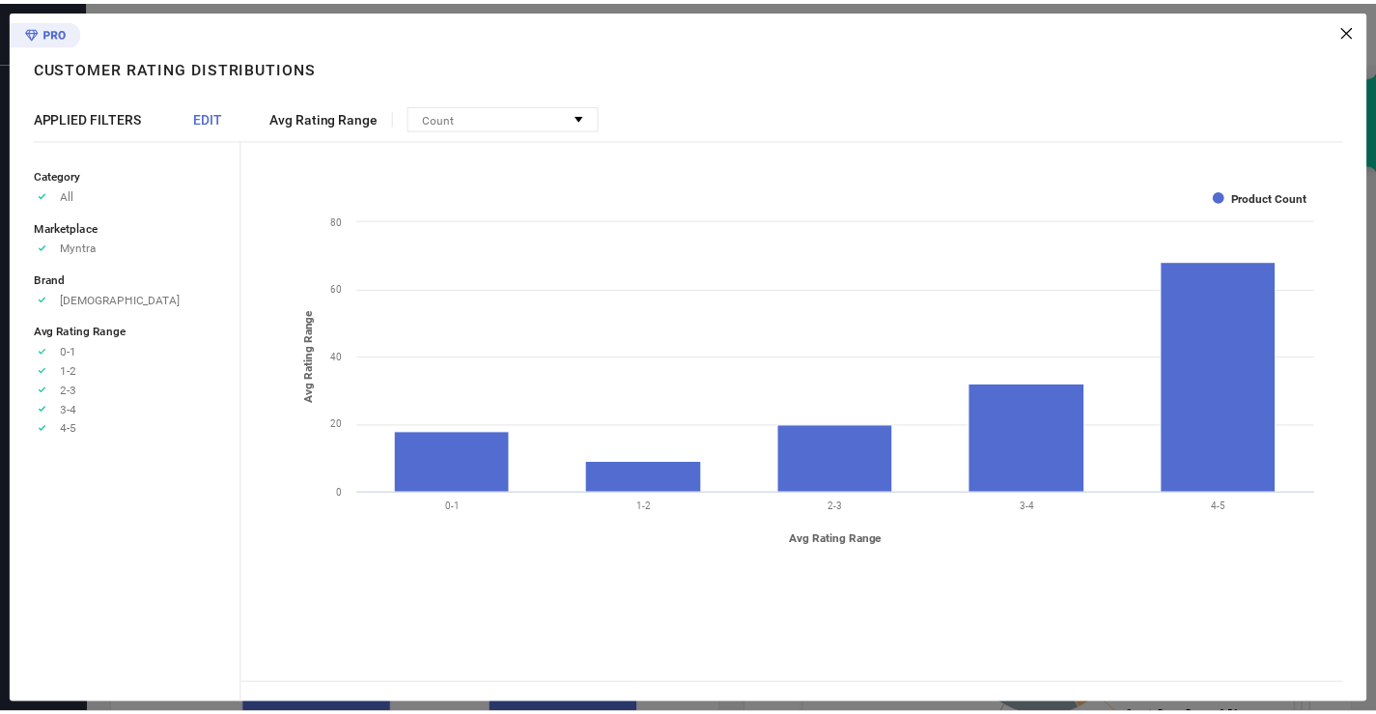
scroll to position [662, 0]
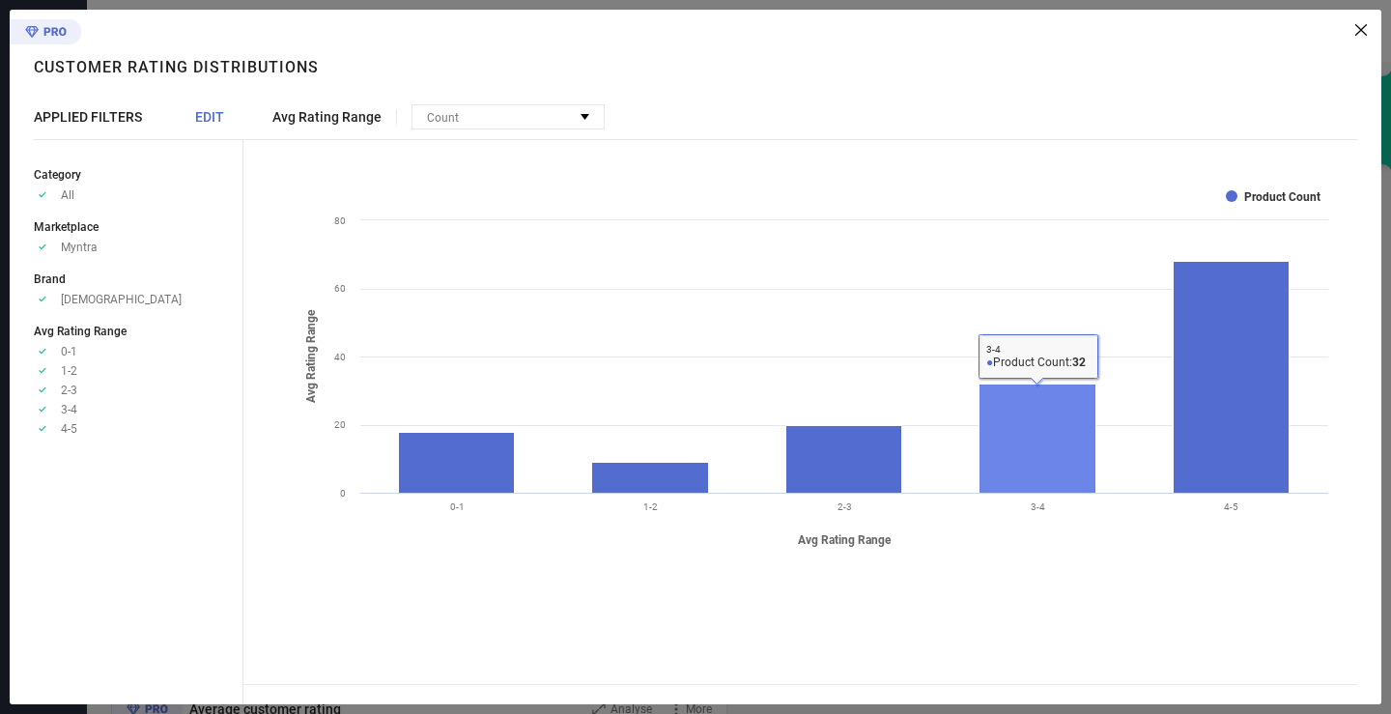
click at [1004, 482] on rect at bounding box center [1037, 438] width 117 height 109
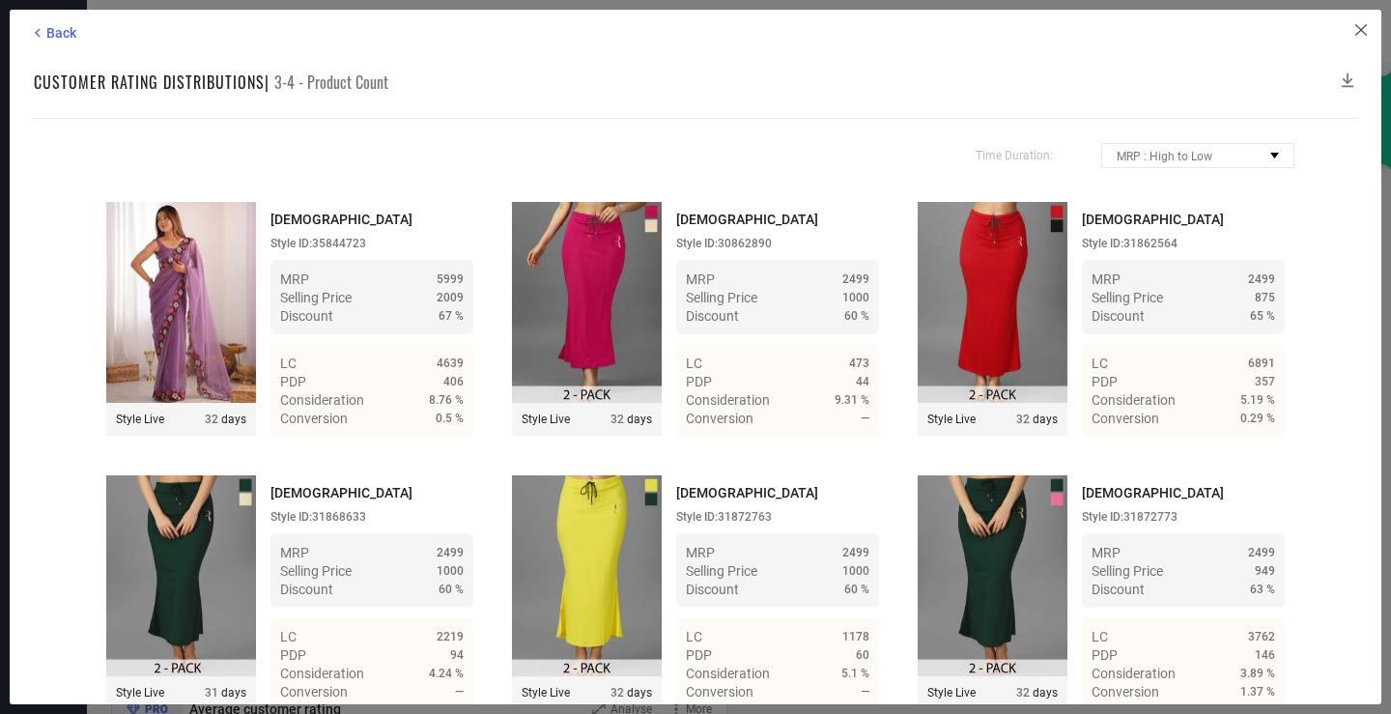
click at [1366, 24] on icon at bounding box center [1361, 30] width 12 height 12
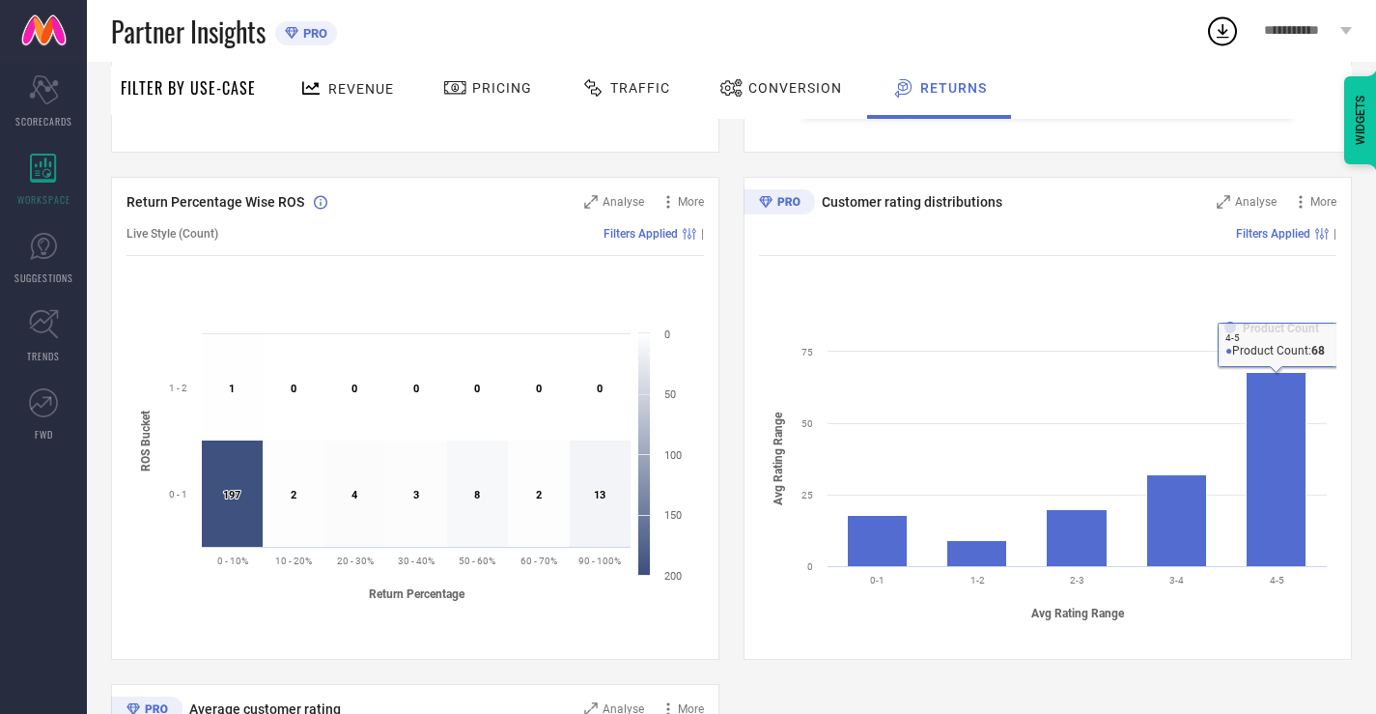
scroll to position [1139, 0]
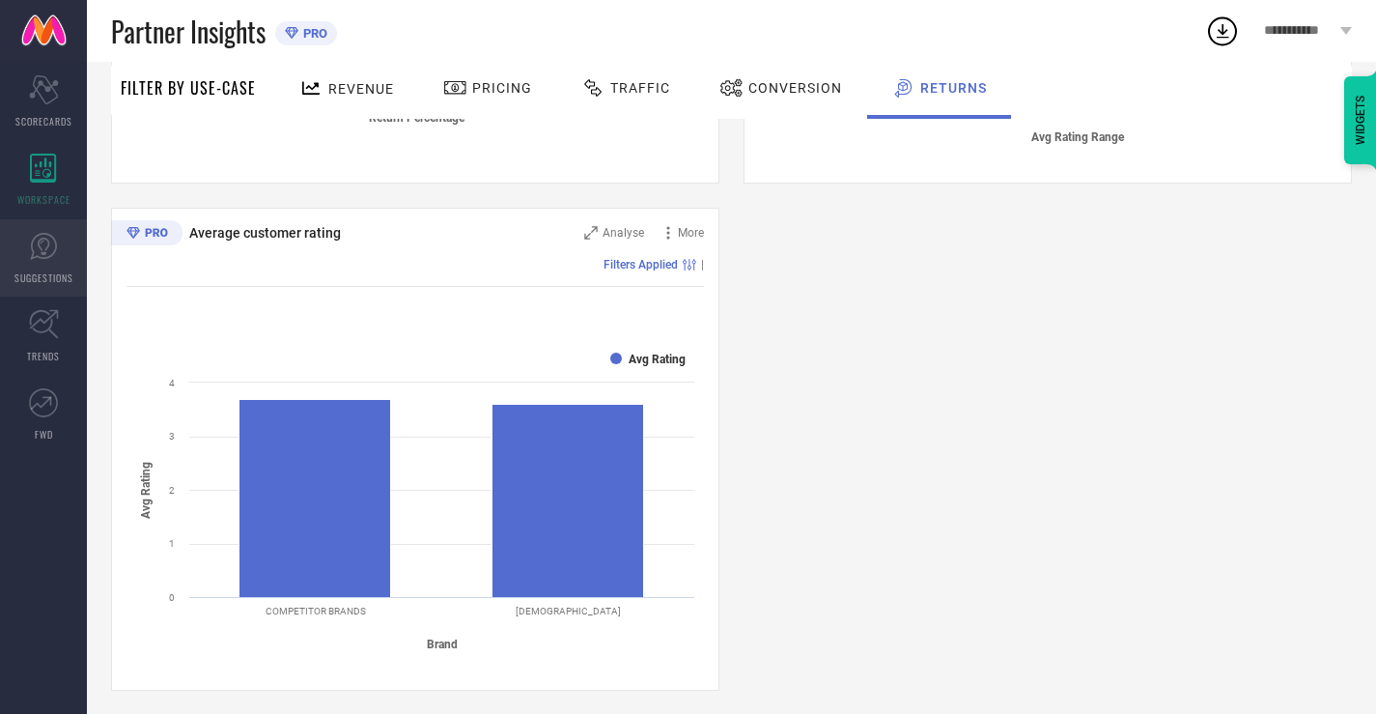
click at [42, 242] on icon at bounding box center [44, 246] width 12 height 17
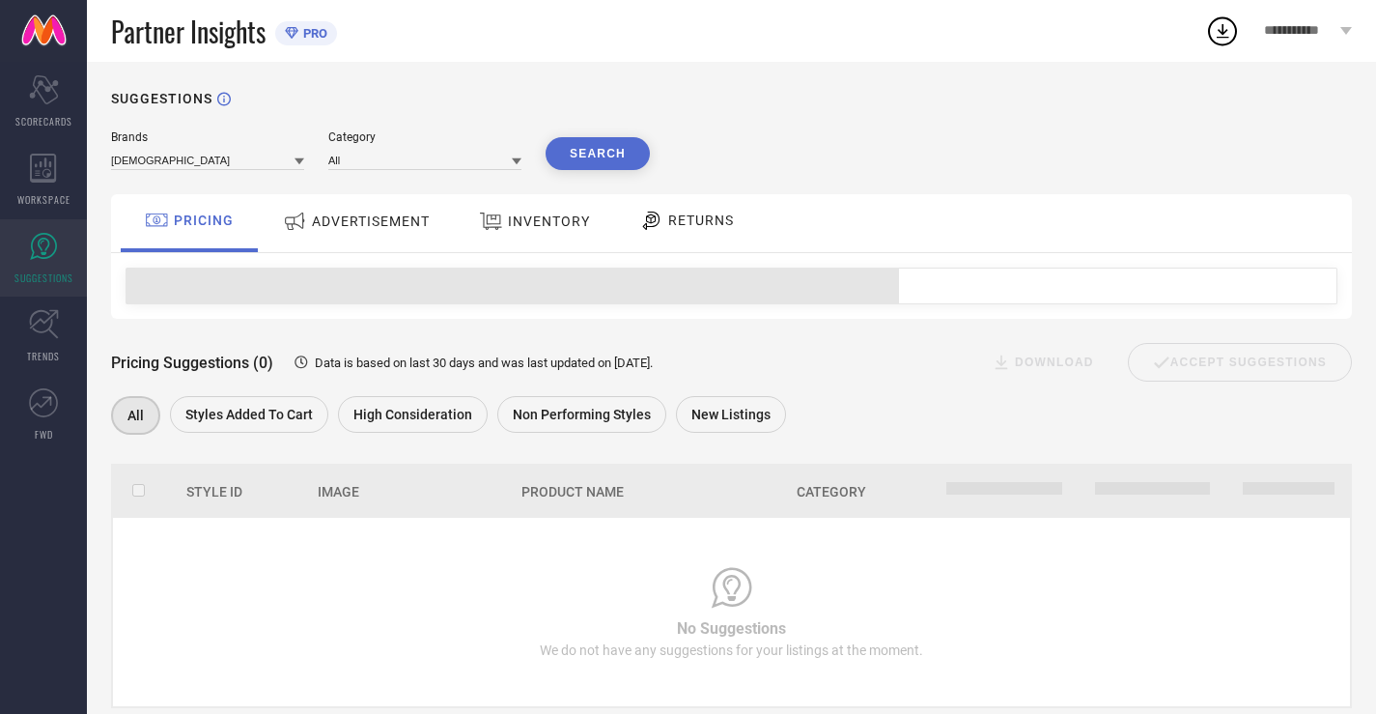
click at [427, 215] on span "ADVERTISEMENT" at bounding box center [371, 220] width 118 height 15
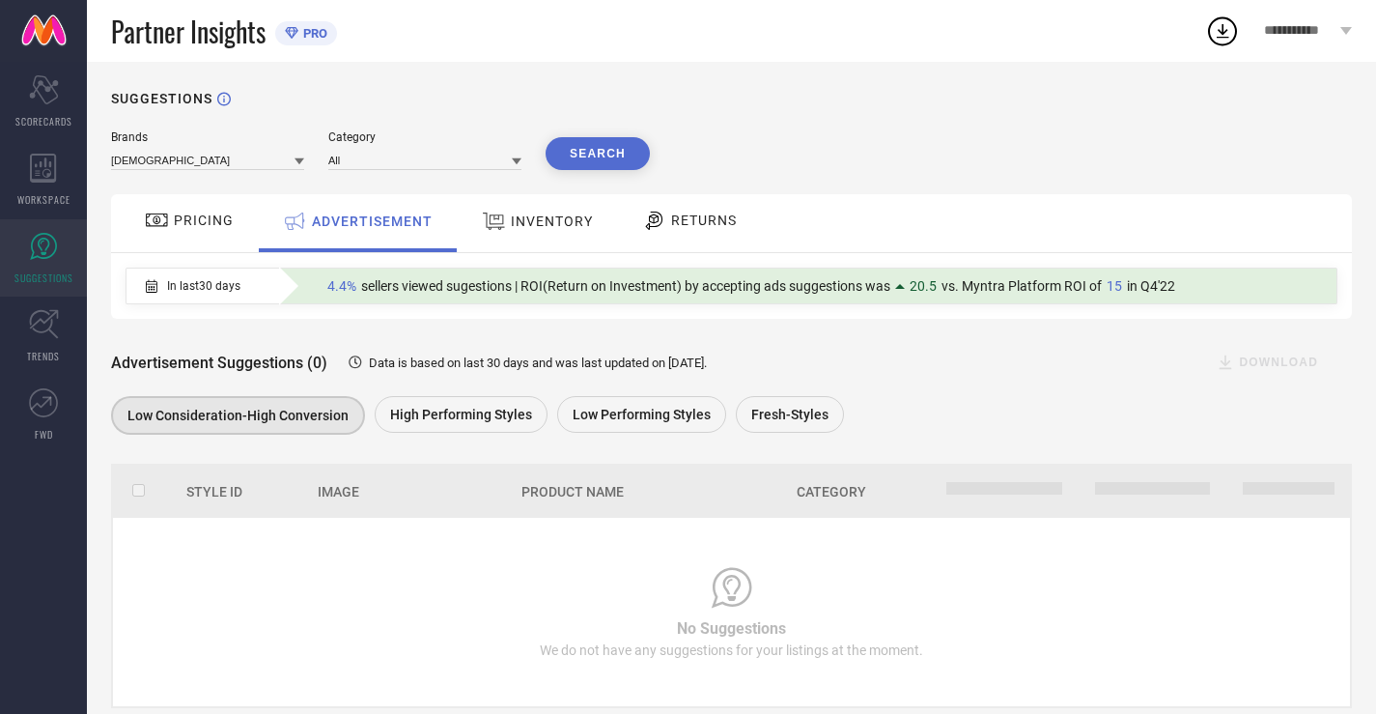
click at [518, 216] on span "INVENTORY" at bounding box center [552, 220] width 82 height 15
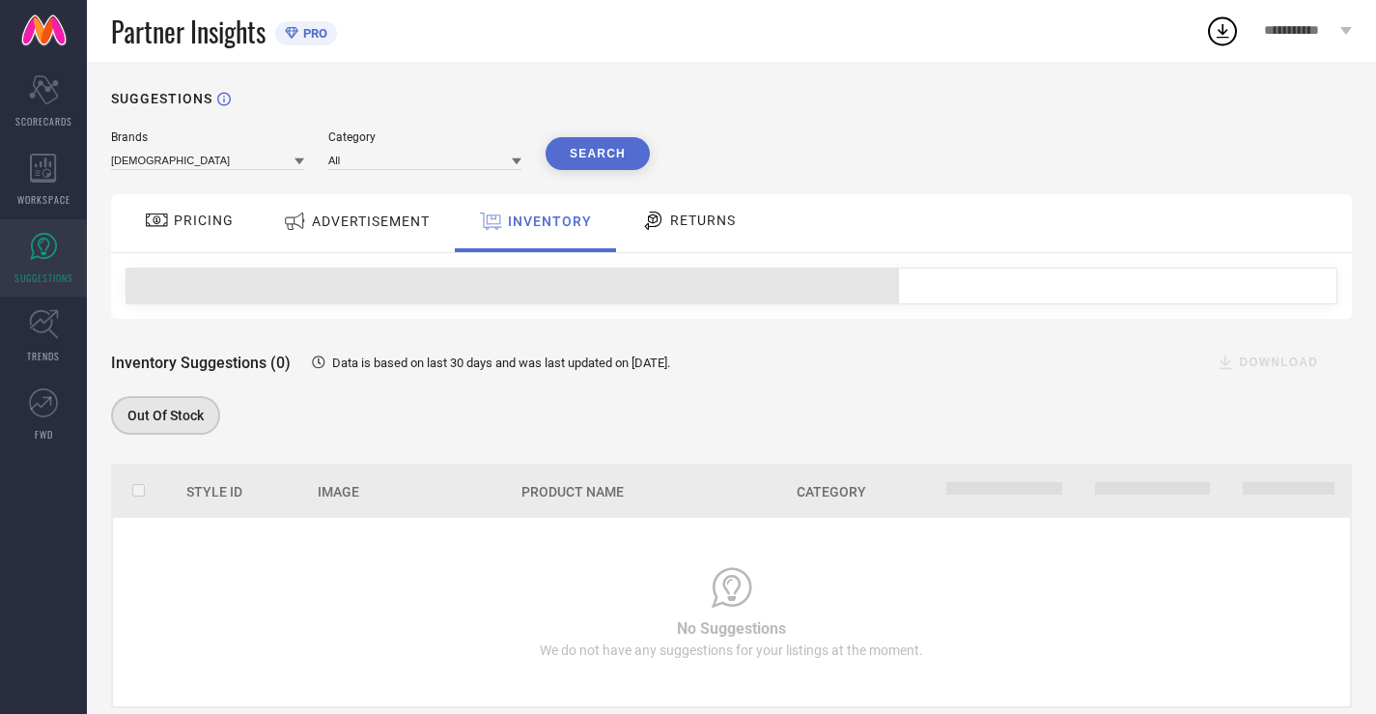
click at [642, 218] on icon at bounding box center [653, 220] width 24 height 23
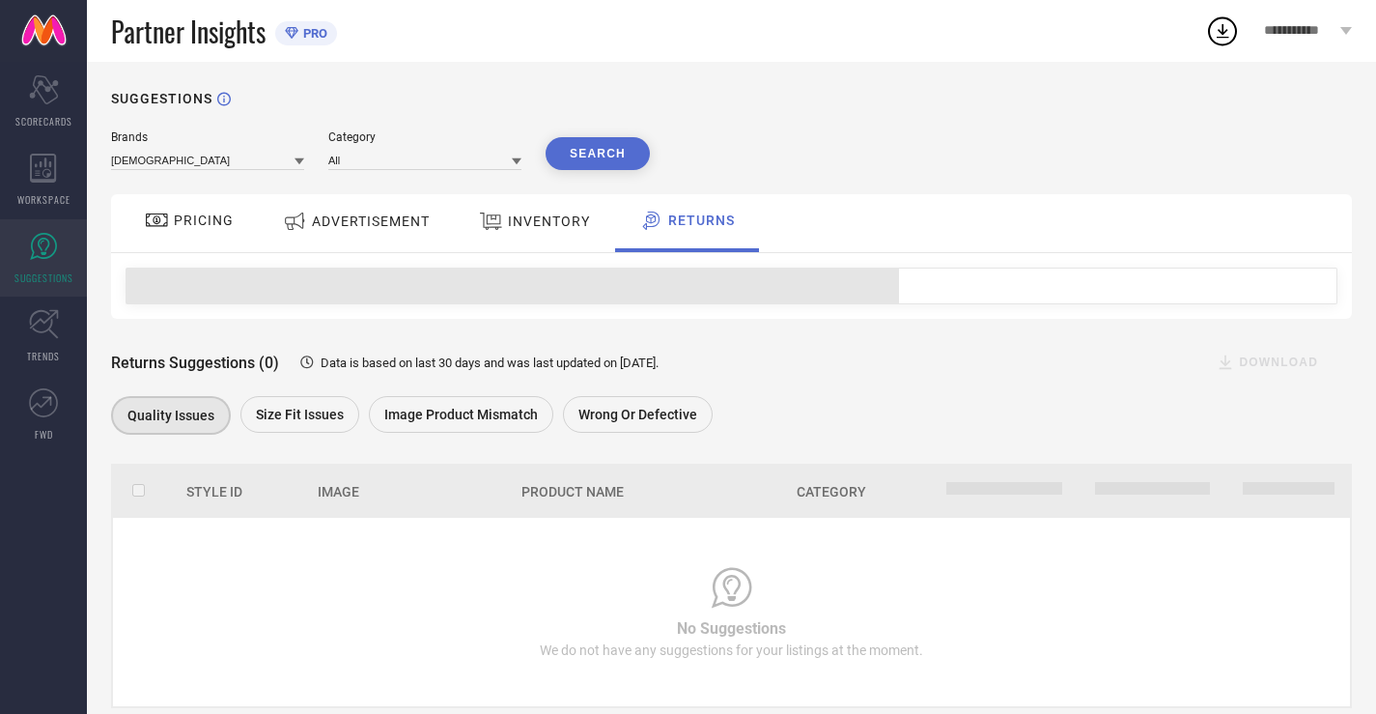
click at [357, 224] on span "ADVERTISEMENT" at bounding box center [371, 220] width 118 height 15
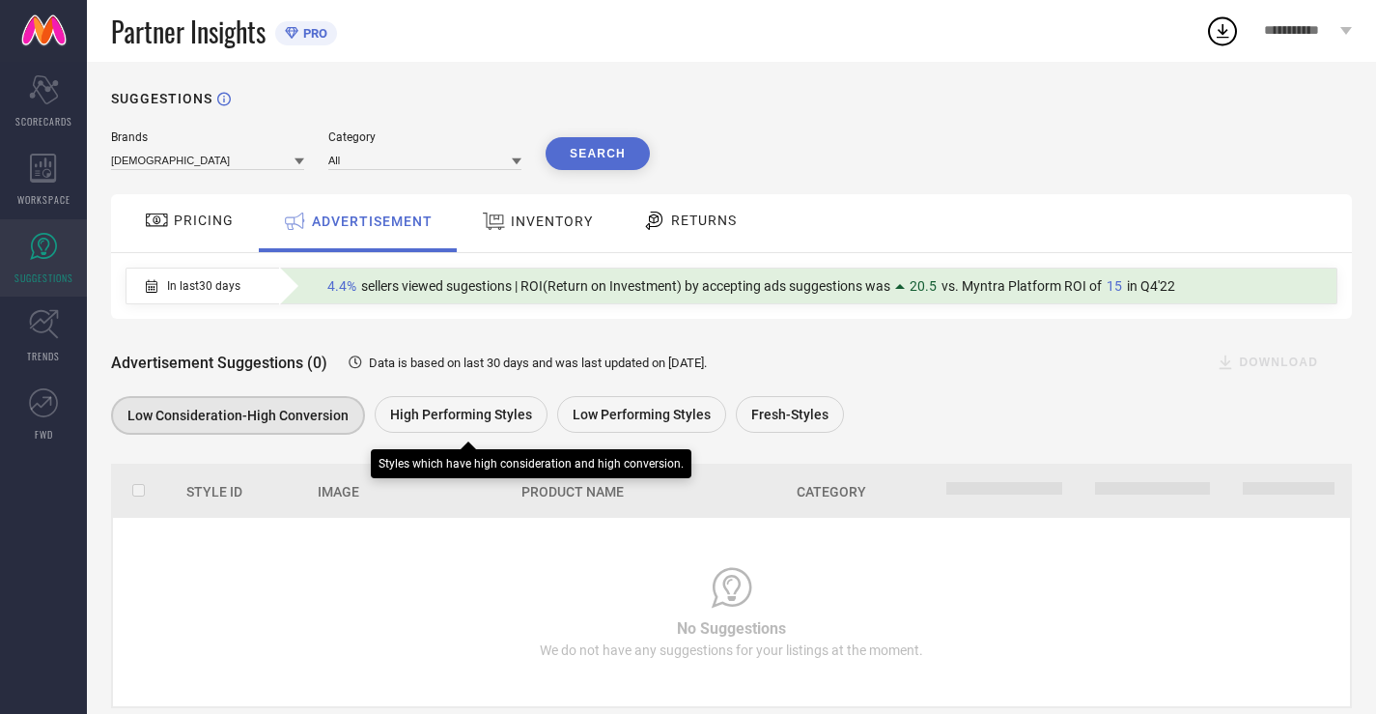
click at [396, 408] on div "High Performing Styles" at bounding box center [461, 414] width 173 height 37
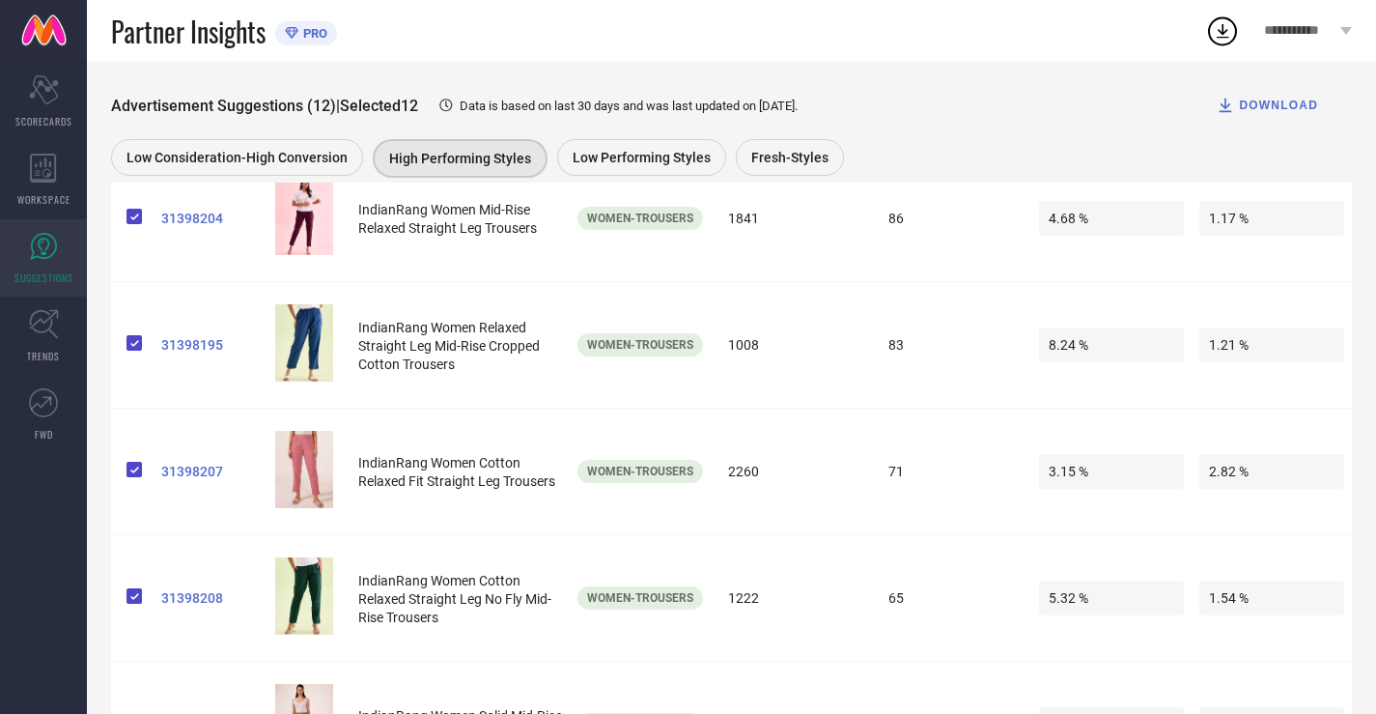
scroll to position [1355, 0]
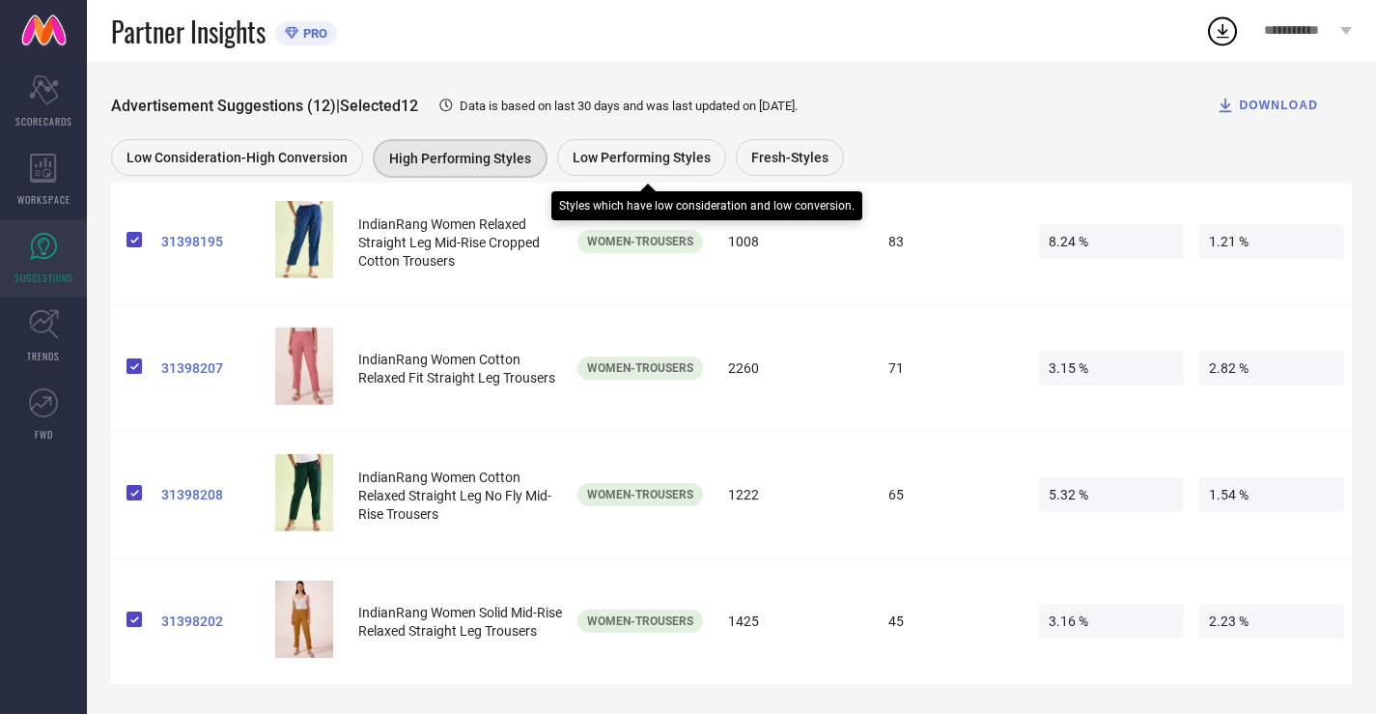
click at [655, 173] on div "Low Performing Styles" at bounding box center [641, 157] width 169 height 37
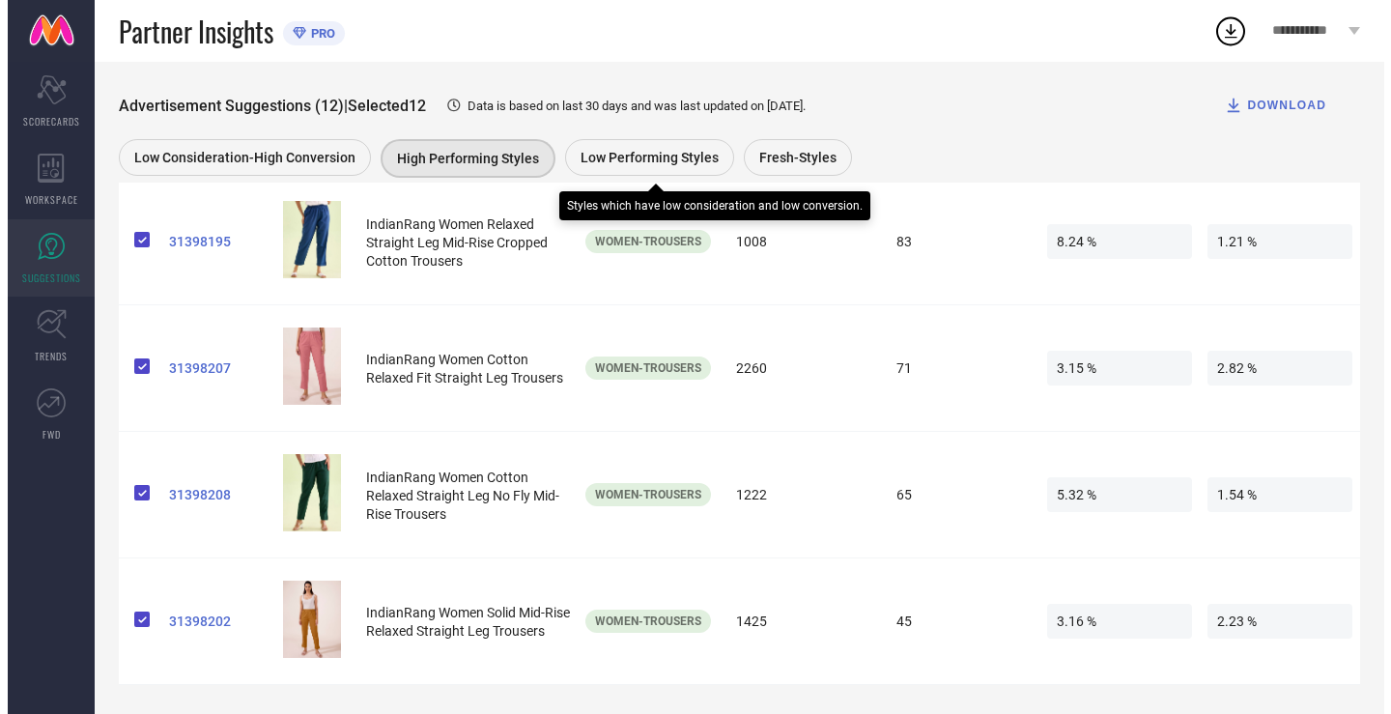
scroll to position [0, 0]
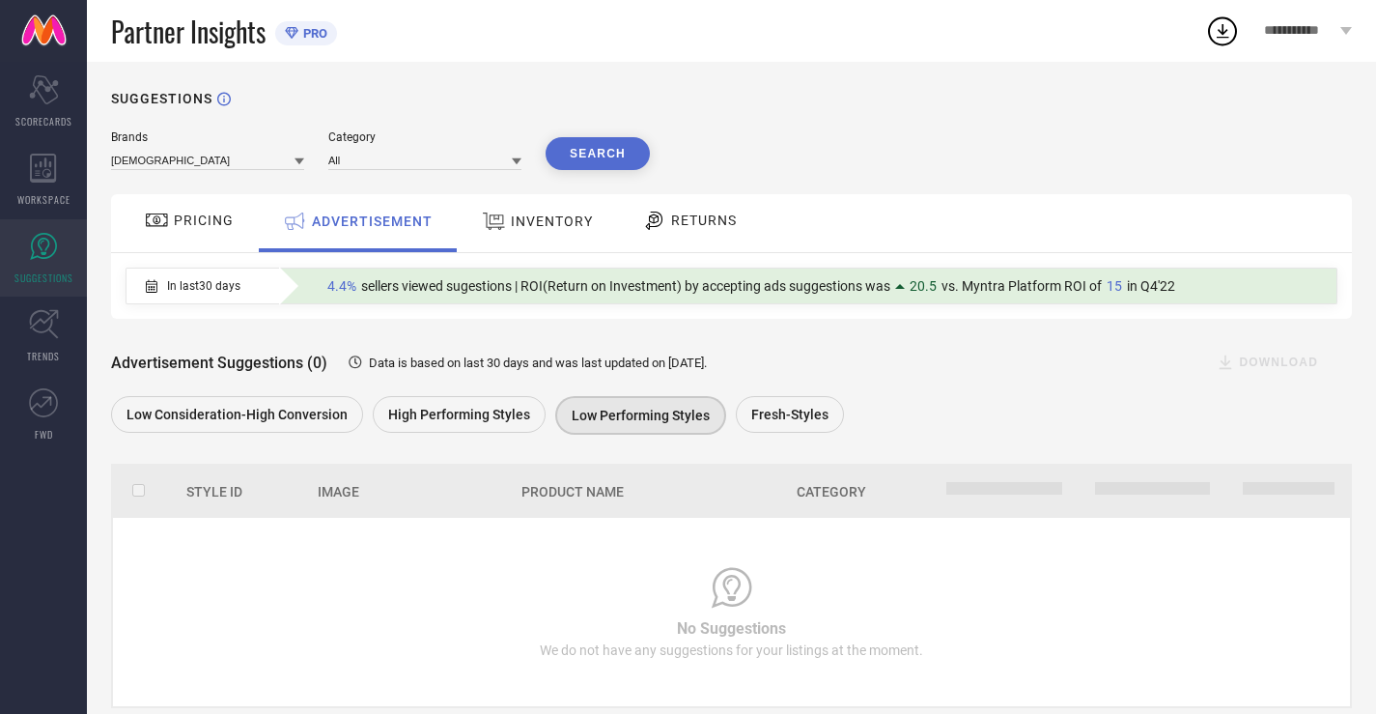
click at [771, 384] on div "Advertisement Suggestions (0) Data is based on last 30 days and was last update…" at bounding box center [731, 379] width 1241 height 121
click at [789, 422] on span "Fresh-Styles" at bounding box center [789, 414] width 77 height 15
click at [20, 255] on link "SUGGESTIONS" at bounding box center [43, 257] width 87 height 77
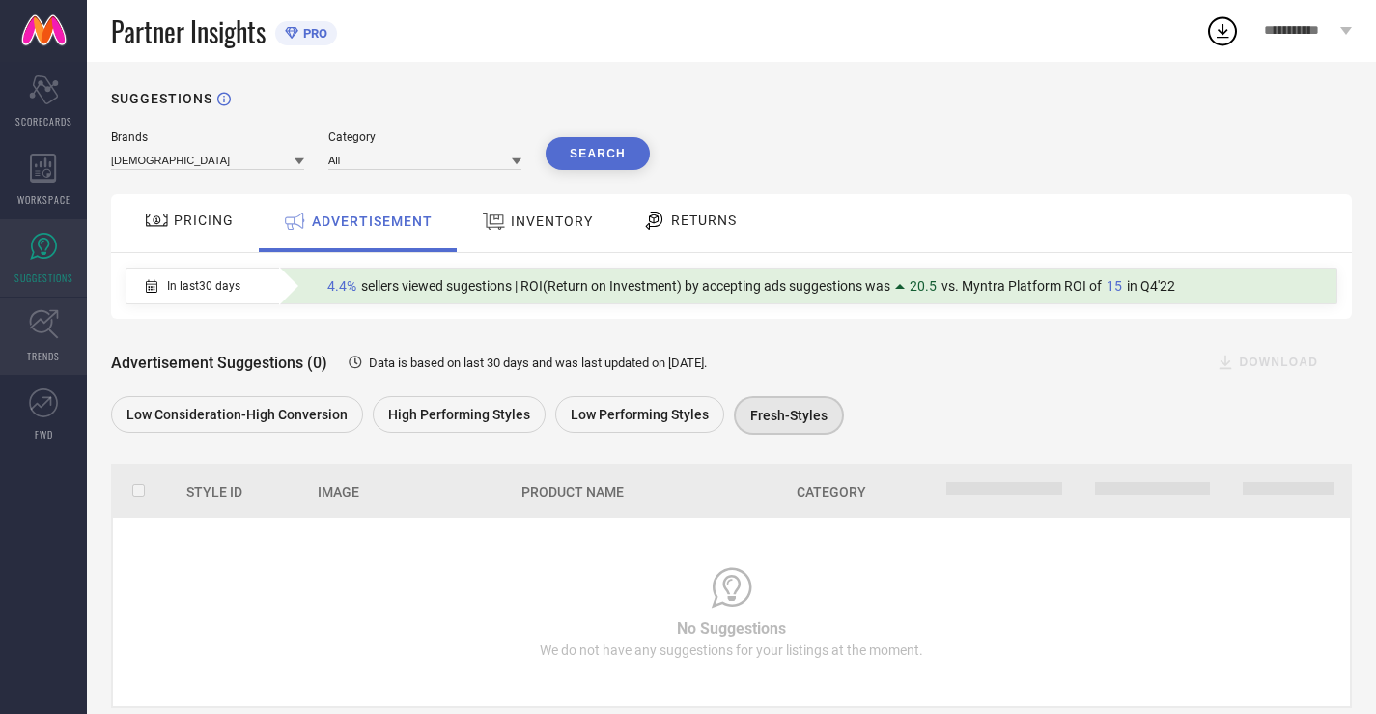
click at [84, 367] on link "TRENDS" at bounding box center [43, 335] width 87 height 77
